Goal: Check status: Check status

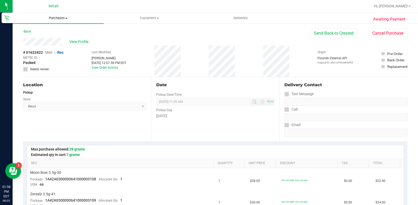
click at [64, 17] on span "Purchases" at bounding box center [58, 18] width 91 height 5
click at [66, 43] on li "All purchases" at bounding box center [58, 44] width 91 height 6
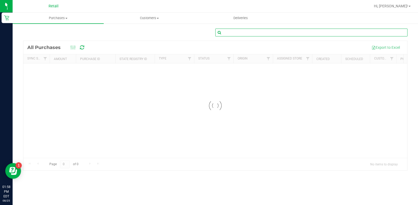
click at [325, 33] on input "text" at bounding box center [311, 33] width 192 height 8
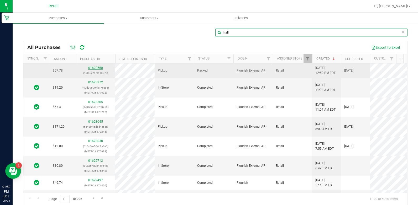
type input "hall"
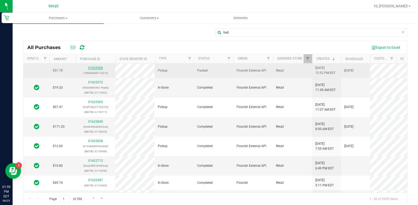
click at [99, 66] on link "01623560" at bounding box center [95, 68] width 15 height 4
